Goal: Task Accomplishment & Management: Use online tool/utility

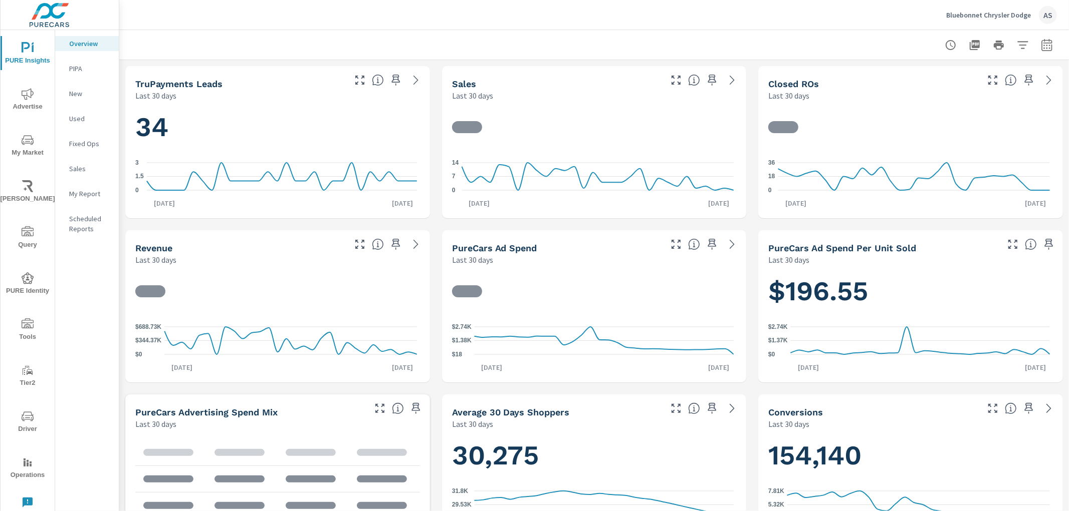
click at [32, 332] on span "Tools" at bounding box center [28, 331] width 48 height 25
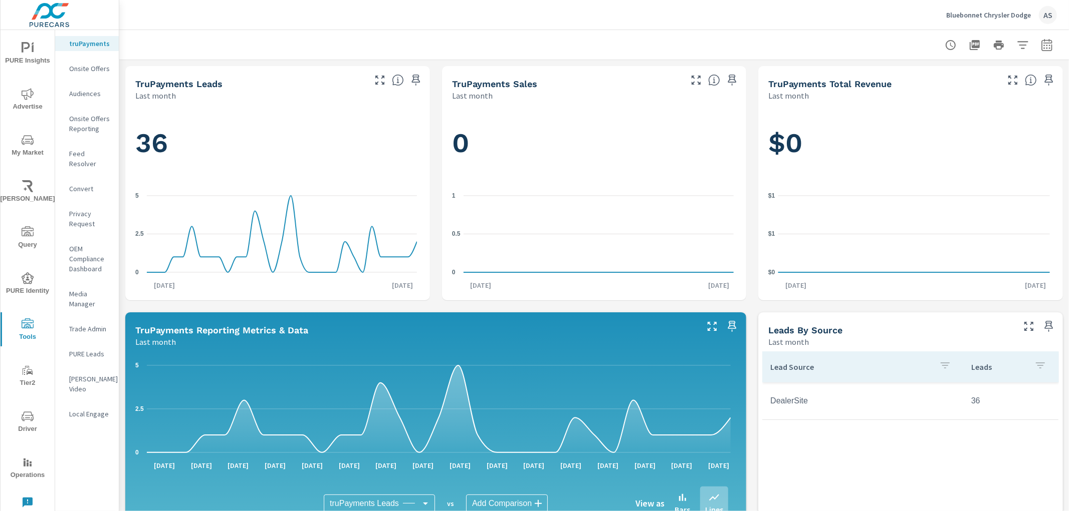
click at [72, 214] on p "Privacy Request" at bounding box center [90, 219] width 42 height 20
